Goal: Ask a question

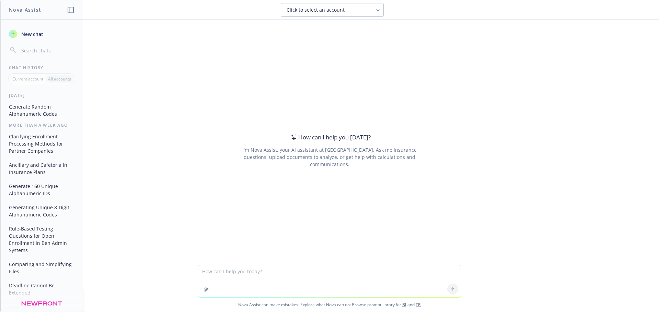
click at [251, 280] on textarea at bounding box center [329, 281] width 263 height 32
type textarea "i need to know which zipcodes are eligible for Cal CHoice [PERSON_NAME] Permane…"
